Goal: Task Accomplishment & Management: Use online tool/utility

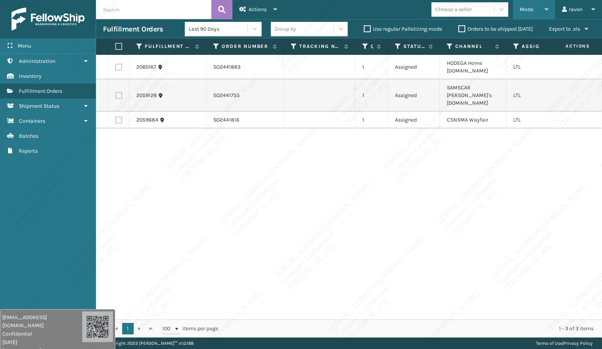
click at [520, 13] on div "Mode" at bounding box center [534, 9] width 28 height 19
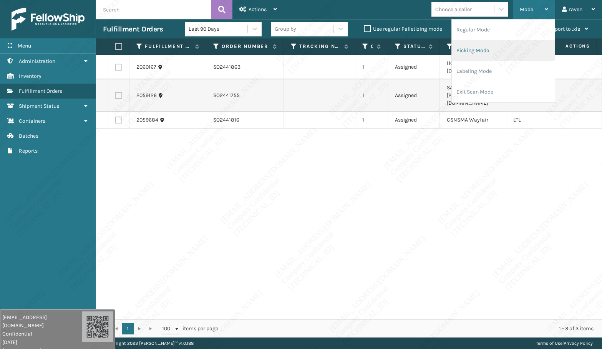
click at [491, 47] on li "Picking Mode" at bounding box center [503, 50] width 103 height 21
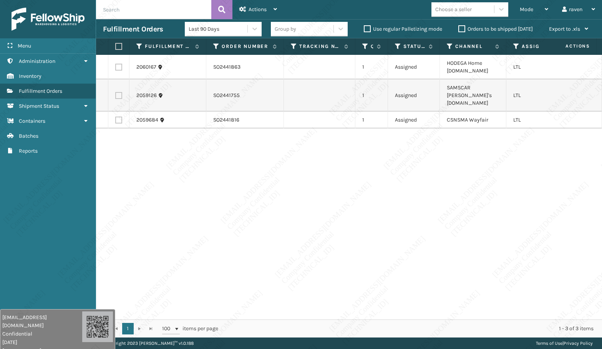
click at [480, 172] on div "2060167 SO2441863 1 Assigned HODEGA Home [DOMAIN_NAME] LTL 2059126 SO2441755 1 …" at bounding box center [349, 187] width 506 height 265
click at [118, 117] on label at bounding box center [118, 120] width 7 height 7
click at [116, 117] on input "checkbox" at bounding box center [115, 119] width 0 height 5
checkbox input "true"
click at [258, 12] on span "Actions" at bounding box center [257, 9] width 18 height 7
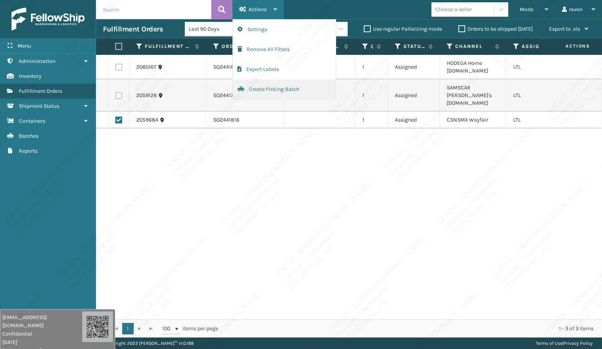
click at [270, 89] on button "Create Picking Batch" at bounding box center [284, 89] width 103 height 20
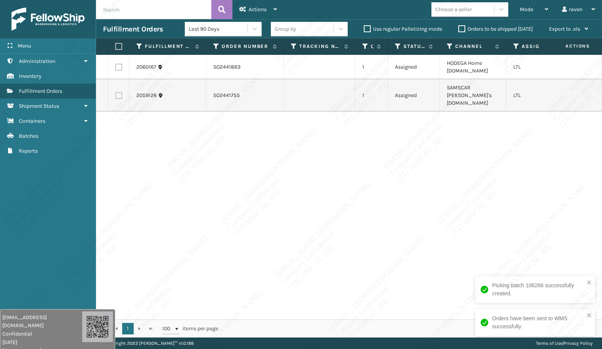
click at [464, 162] on div "2060167 SO2441863 1 Assigned HODEGA Home [DOMAIN_NAME] LTL 2059126 SO2441755 1 …" at bounding box center [349, 187] width 506 height 265
copy td "SO2441863"
drag, startPoint x: 225, startPoint y: 68, endPoint x: 207, endPoint y: 68, distance: 18.1
click at [207, 68] on td "SO2441863" at bounding box center [245, 67] width 78 height 25
click at [261, 178] on div "2060167 SO2441863 1 Assigned HODEGA Home [DOMAIN_NAME] LTL 2059126 SO2441755 1 …" at bounding box center [349, 187] width 506 height 265
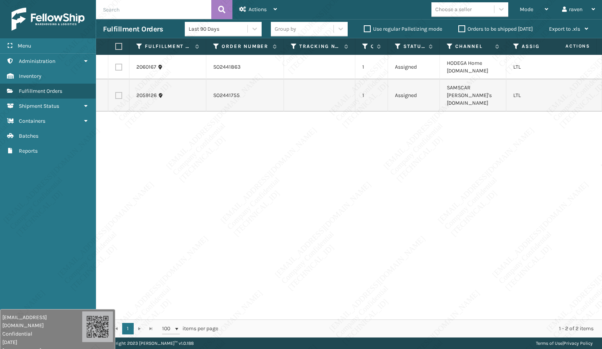
click at [119, 68] on label at bounding box center [118, 67] width 7 height 7
click at [116, 68] on input "checkbox" at bounding box center [115, 66] width 0 height 5
checkbox input "true"
click at [256, 7] on span "Actions" at bounding box center [257, 9] width 18 height 7
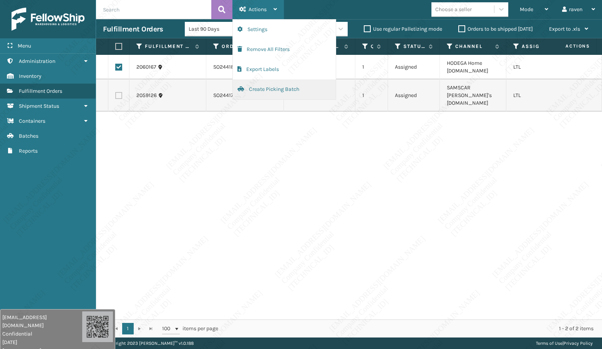
click at [266, 84] on button "Create Picking Batch" at bounding box center [284, 89] width 103 height 20
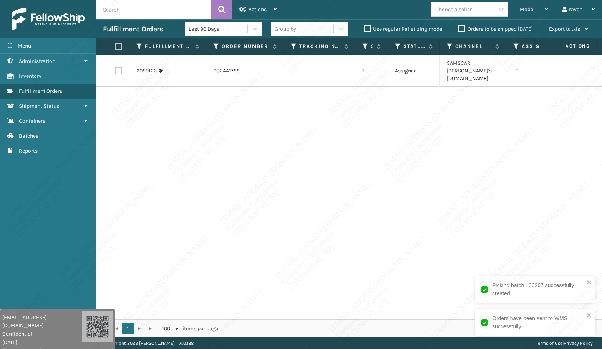
click at [428, 110] on div "2059126 SO2441755 1 Assigned SAMSCAR [PERSON_NAME]'s [DOMAIN_NAME] LTL" at bounding box center [349, 187] width 506 height 265
click at [116, 48] on label at bounding box center [117, 46] width 5 height 7
click at [116, 48] on input "checkbox" at bounding box center [115, 46] width 0 height 5
checkbox input "true"
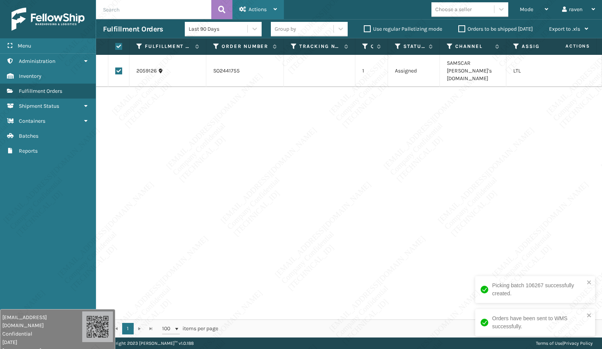
click at [250, 7] on span "Actions" at bounding box center [257, 9] width 18 height 7
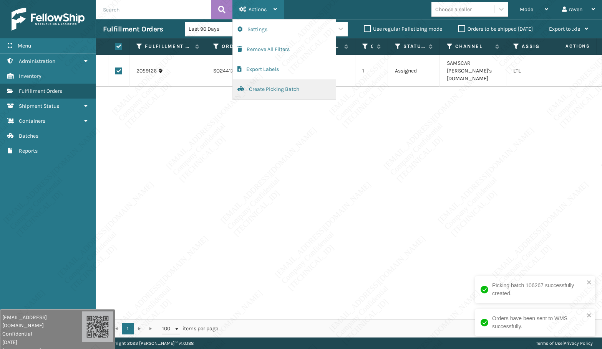
click at [272, 86] on button "Create Picking Batch" at bounding box center [284, 89] width 103 height 20
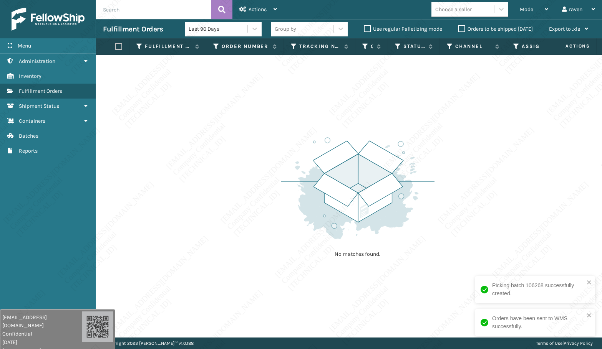
drag, startPoint x: 481, startPoint y: 212, endPoint x: 572, endPoint y: 243, distance: 96.5
click at [487, 213] on div "No matches found." at bounding box center [349, 196] width 506 height 283
click at [593, 286] on div "Picking batch 106268 successfully created." at bounding box center [535, 289] width 120 height 27
click at [589, 313] on icon "close" at bounding box center [588, 316] width 5 height 6
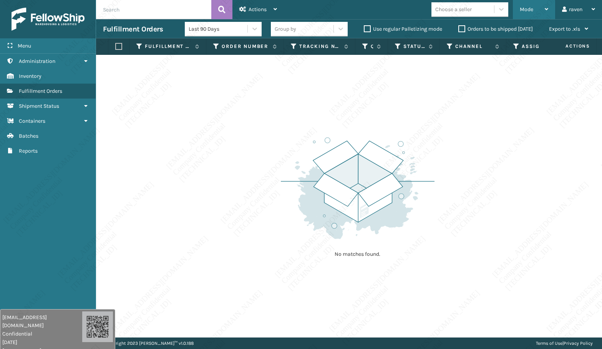
click at [516, 8] on div "Mode Regular Mode Picking Mode Labeling Mode Exit Scan Mode" at bounding box center [534, 9] width 42 height 19
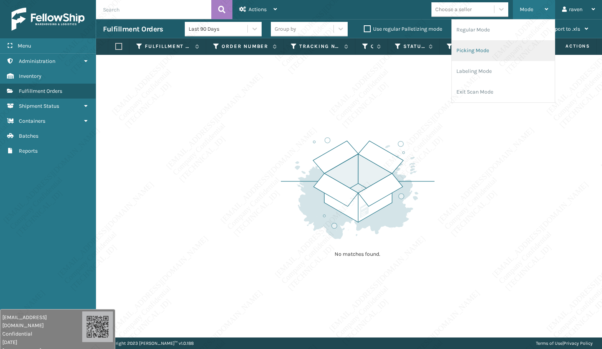
click at [497, 44] on li "Picking Mode" at bounding box center [503, 50] width 103 height 21
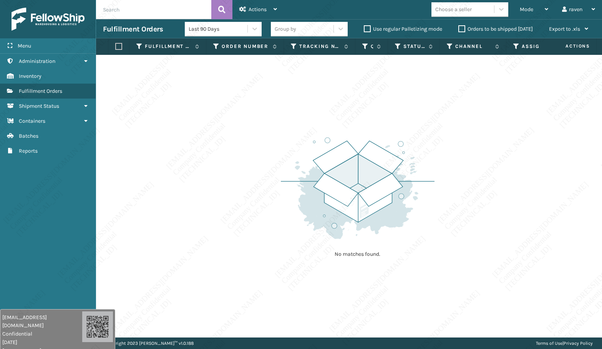
drag, startPoint x: 445, startPoint y: 144, endPoint x: 313, endPoint y: 23, distance: 179.7
click at [445, 144] on div "No matches found." at bounding box center [349, 196] width 506 height 283
drag, startPoint x: 526, startPoint y: 13, endPoint x: 525, endPoint y: 19, distance: 6.3
click at [526, 12] on div "Mode" at bounding box center [534, 9] width 28 height 19
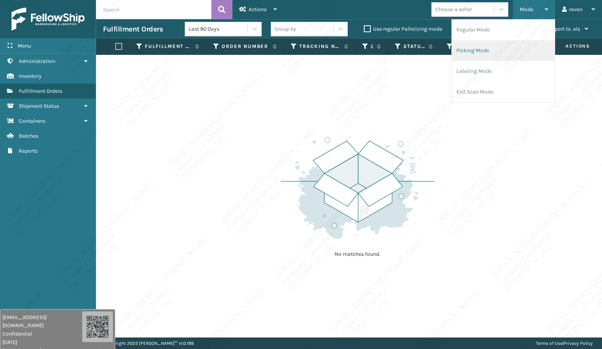
click at [497, 54] on li "Picking Mode" at bounding box center [503, 50] width 103 height 21
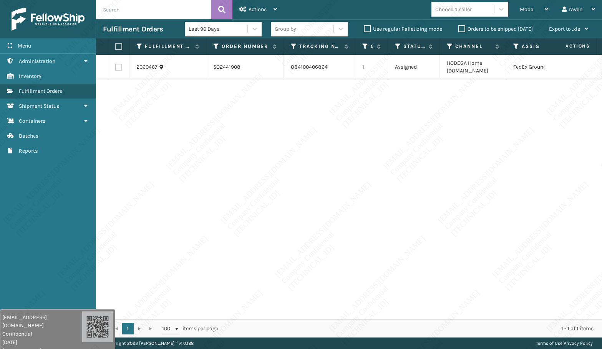
click at [120, 44] on label at bounding box center [117, 46] width 5 height 7
click at [116, 44] on input "checkbox" at bounding box center [115, 46] width 0 height 5
checkbox input "true"
click at [268, 5] on div "Actions" at bounding box center [258, 9] width 38 height 19
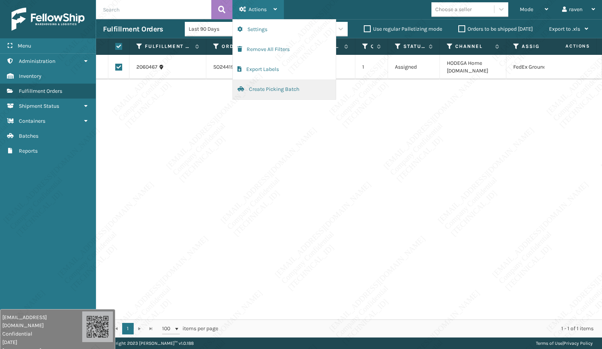
click at [279, 84] on button "Create Picking Batch" at bounding box center [284, 89] width 103 height 20
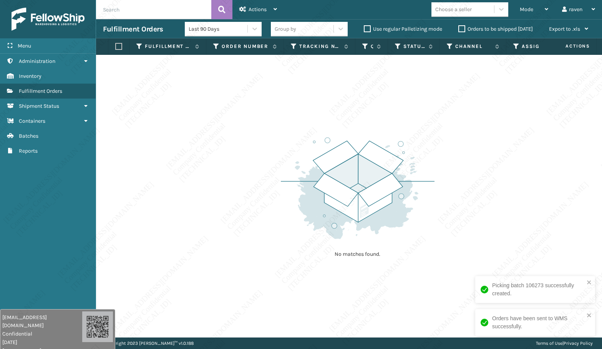
drag, startPoint x: 252, startPoint y: 113, endPoint x: 260, endPoint y: 113, distance: 8.5
click at [254, 113] on div "No matches found." at bounding box center [349, 196] width 506 height 283
click at [590, 317] on icon "close" at bounding box center [589, 316] width 4 height 4
click at [589, 313] on icon "close" at bounding box center [588, 316] width 5 height 6
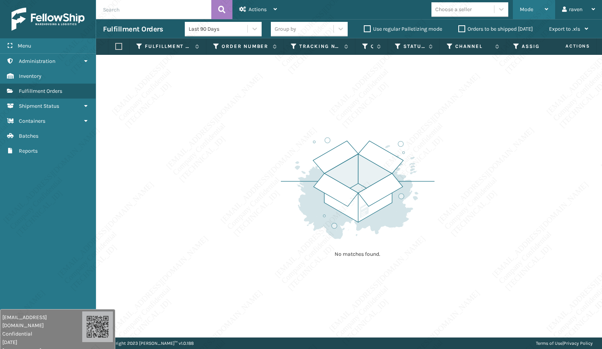
click at [526, 6] on div "Mode" at bounding box center [534, 9] width 28 height 19
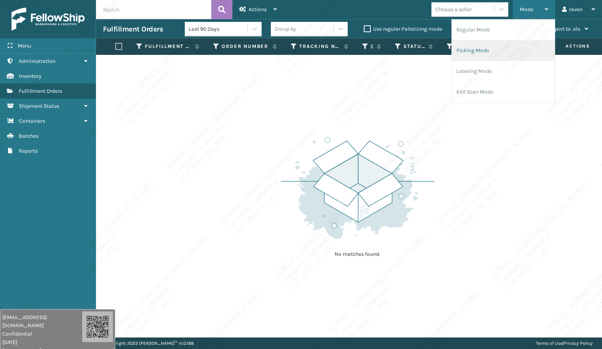
click at [491, 48] on li "Picking Mode" at bounding box center [503, 50] width 103 height 21
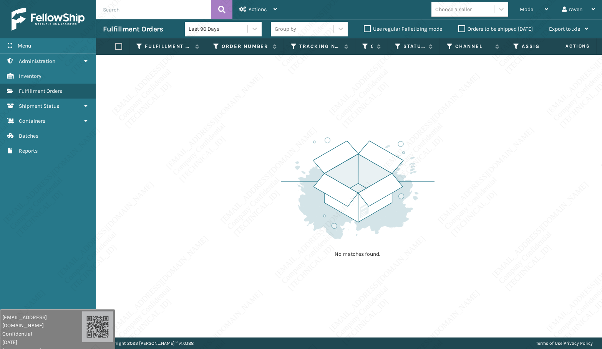
click at [448, 119] on div "No matches found." at bounding box center [349, 196] width 506 height 283
click at [540, 12] on div "Mode" at bounding box center [534, 9] width 28 height 19
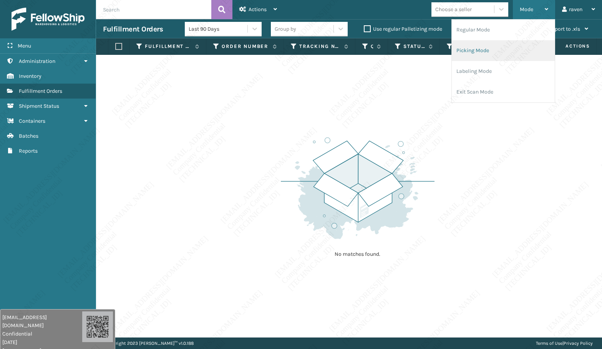
click at [520, 50] on li "Picking Mode" at bounding box center [503, 50] width 103 height 21
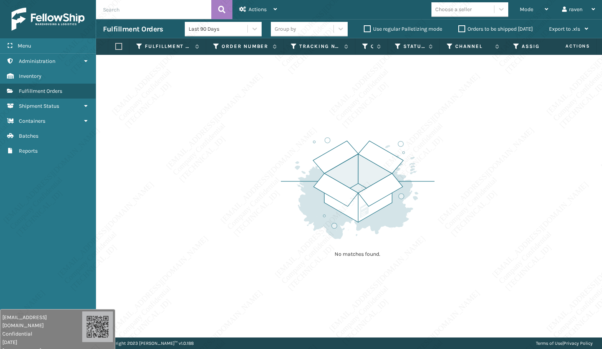
click at [50, 161] on div "Menu Administration Inventory Fulfillment Orders Shipment Status Containers Bat…" at bounding box center [48, 174] width 96 height 349
click at [525, 12] on span "Mode" at bounding box center [526, 9] width 13 height 7
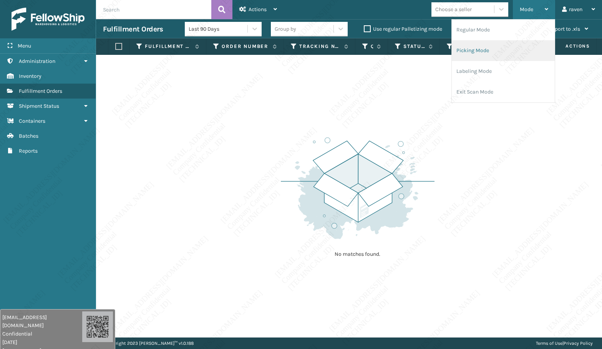
click at [485, 56] on li "Picking Mode" at bounding box center [503, 50] width 103 height 21
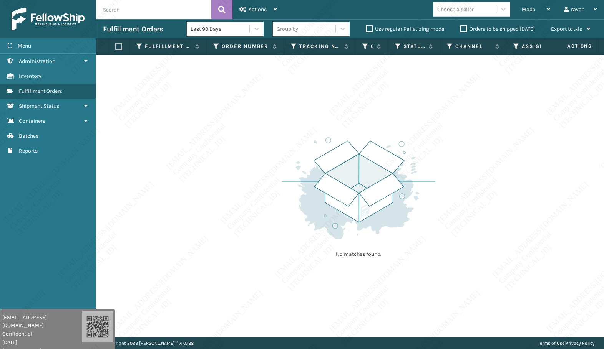
click at [61, 201] on div "Menu Administration Inventory Fulfillment Orders Shipment Status Containers Bat…" at bounding box center [48, 174] width 96 height 349
click at [519, 11] on div "Mode Regular Mode Picking Mode Labeling Mode Exit Scan Mode" at bounding box center [536, 9] width 42 height 19
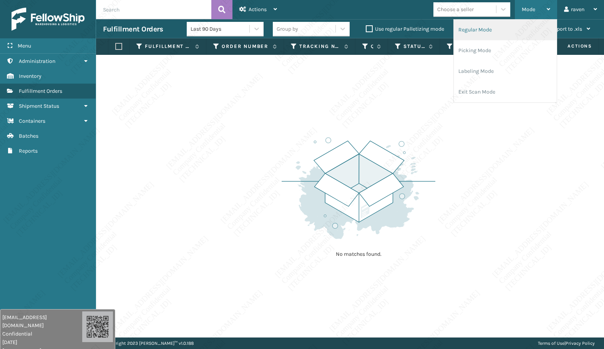
click at [509, 33] on li "Regular Mode" at bounding box center [505, 30] width 103 height 21
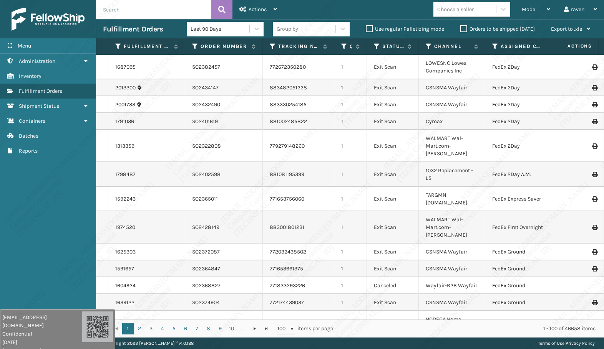
click at [156, 8] on input "text" at bounding box center [153, 9] width 115 height 19
paste input "SO2439717"
type input "SO2439717"
click at [221, 9] on icon at bounding box center [221, 10] width 7 height 12
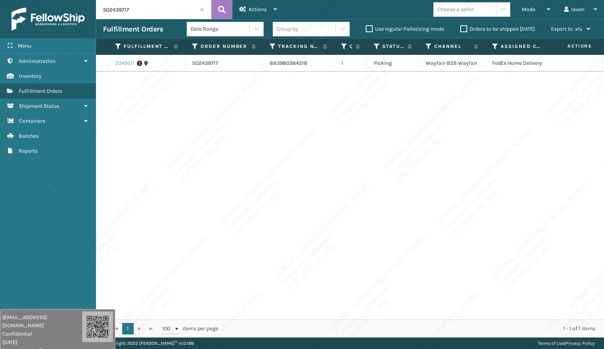
click at [125, 61] on link "2049511" at bounding box center [124, 64] width 19 height 8
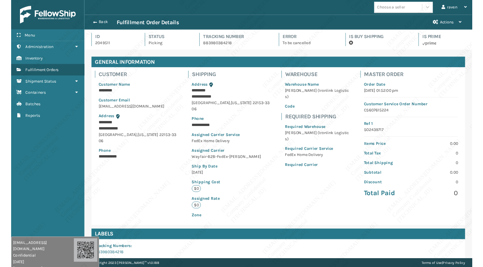
scroll to position [18, 508]
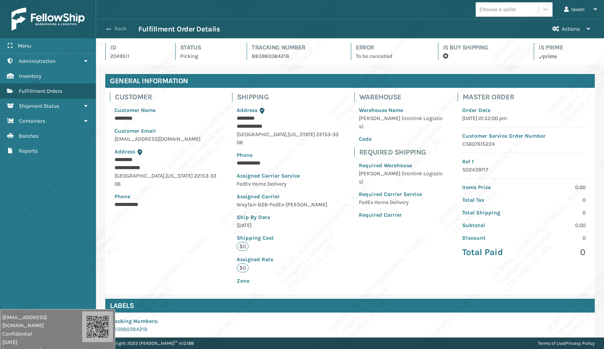
click at [110, 27] on span "button" at bounding box center [108, 28] width 5 height 5
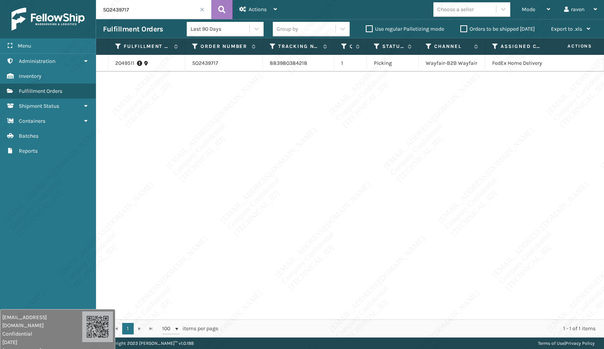
click at [475, 302] on div "2049511 SO2439717 883980384218 1 Picking Wayfair-B2B Wayfair FedEx Home Delivery" at bounding box center [350, 187] width 508 height 265
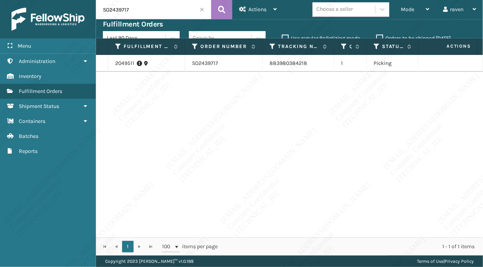
click at [201, 10] on span at bounding box center [202, 9] width 5 height 5
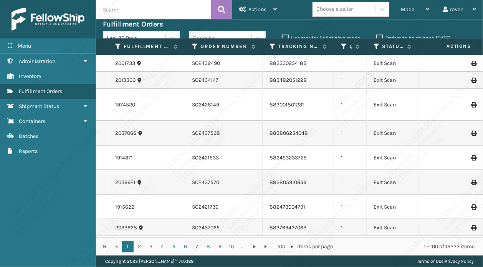
scroll to position [0, 41]
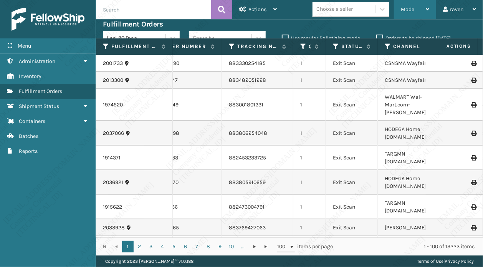
click at [417, 7] on div "Mode" at bounding box center [415, 9] width 28 height 19
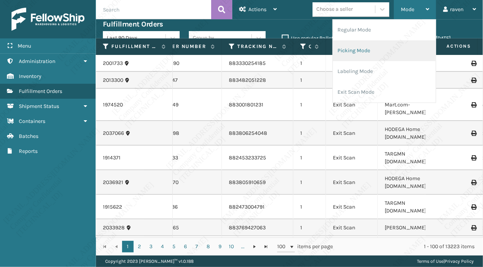
click at [375, 51] on li "Picking Mode" at bounding box center [384, 50] width 103 height 21
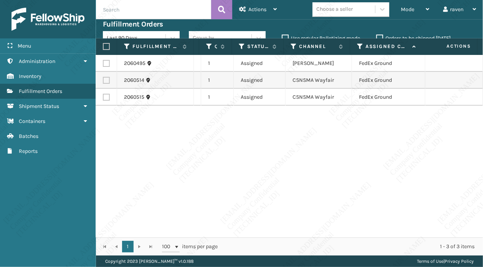
scroll to position [0, 156]
click at [407, 5] on div "Mode" at bounding box center [415, 9] width 28 height 19
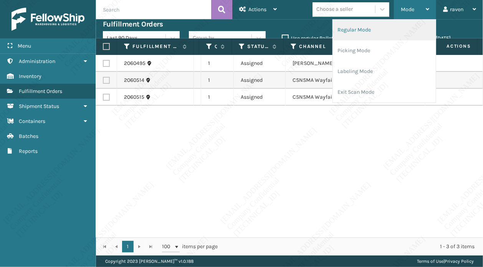
click at [397, 29] on li "Regular Mode" at bounding box center [384, 30] width 103 height 21
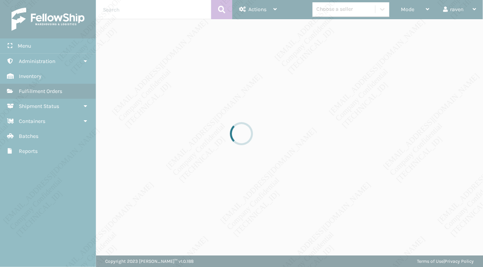
click at [144, 13] on div at bounding box center [241, 133] width 483 height 267
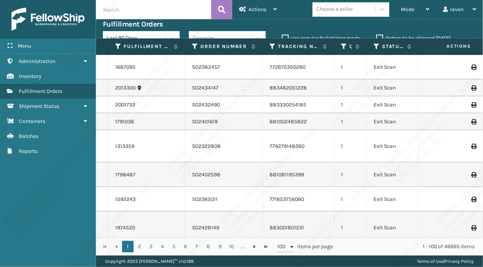
click at [164, 13] on input "text" at bounding box center [153, 9] width 115 height 19
paste input "SO2439460"
type input "SO2439460"
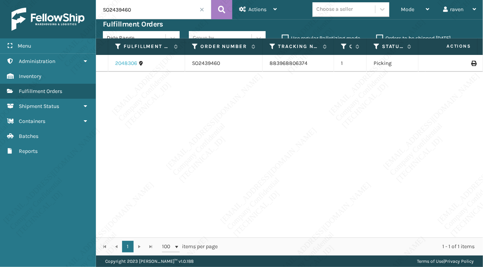
click at [126, 61] on link "2048306" at bounding box center [126, 64] width 22 height 8
